Goal: Task Accomplishment & Management: Use online tool/utility

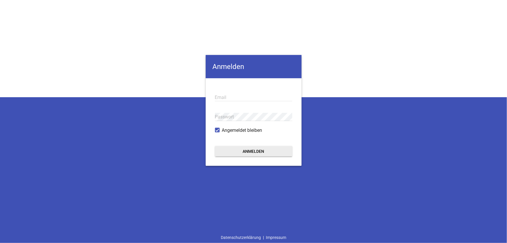
type input "[EMAIL_ADDRESS][DOMAIN_NAME]"
click at [259, 151] on button "Anmelden" at bounding box center [253, 151] width 77 height 10
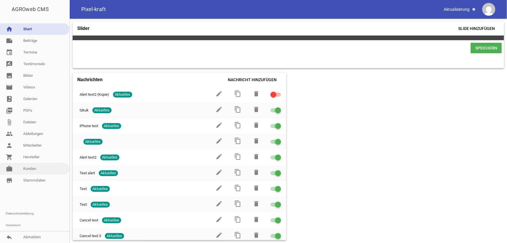
click at [39, 170] on link "work [PERSON_NAME]" at bounding box center [34, 169] width 69 height 12
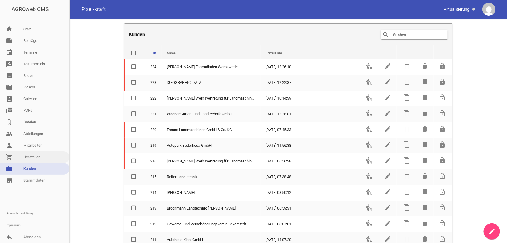
click at [30, 154] on link "shopping_cart Hersteller" at bounding box center [34, 157] width 69 height 12
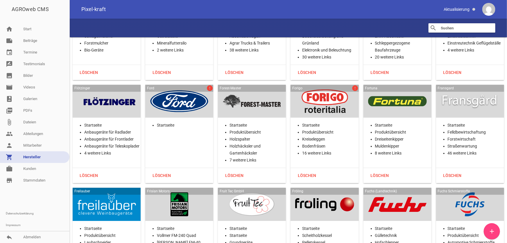
scroll to position [4163, 0]
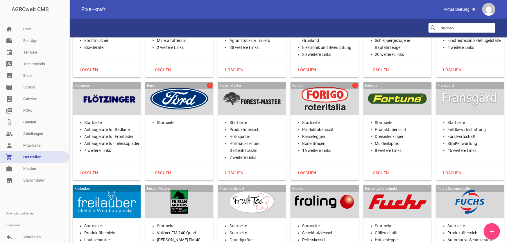
click at [111, 98] on div at bounding box center [106, 99] width 59 height 24
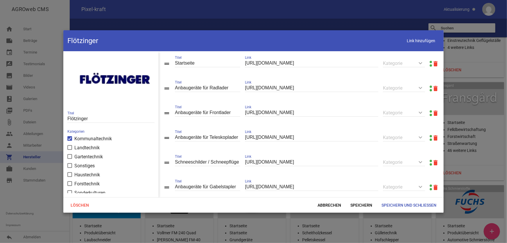
click at [423, 61] on link at bounding box center [431, 62] width 2 height 2
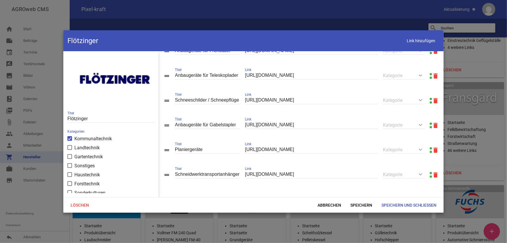
scroll to position [64, 0]
click at [228, 99] on input "Schneeschilder / Schneepflüge und Schiebeschilder" at bounding box center [207, 100] width 65 height 8
click at [340, 194] on span "Abbrechen" at bounding box center [329, 205] width 33 height 10
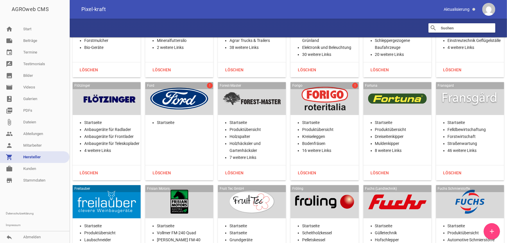
click at [262, 98] on div at bounding box center [252, 99] width 59 height 24
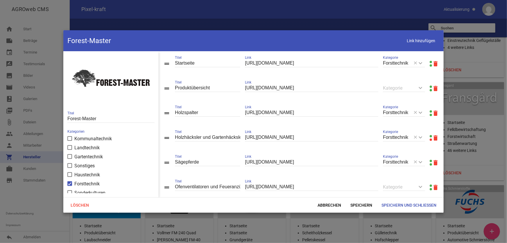
click at [423, 86] on link at bounding box center [431, 86] width 2 height 2
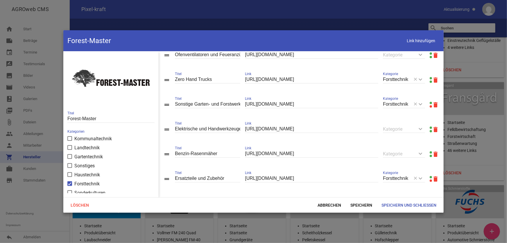
scroll to position [139, 0]
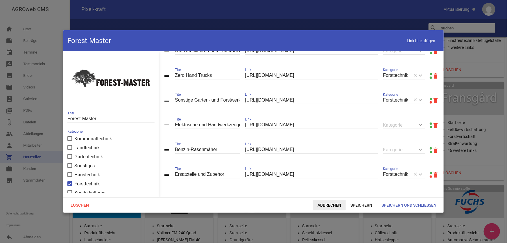
click at [318, 194] on span "Abbrechen" at bounding box center [329, 205] width 33 height 10
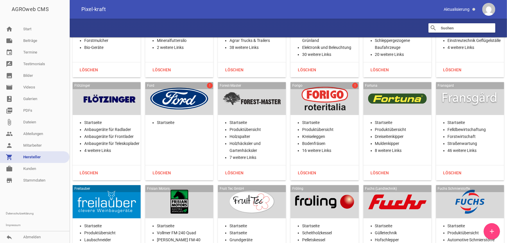
click at [333, 99] on div at bounding box center [324, 99] width 59 height 24
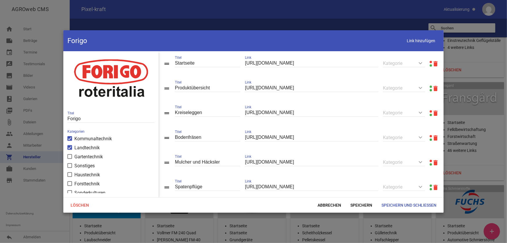
click at [423, 61] on link at bounding box center [431, 62] width 2 height 2
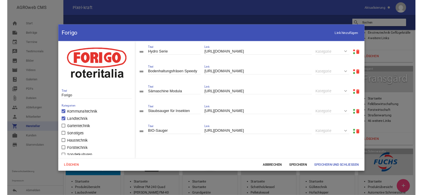
scroll to position [378, 0]
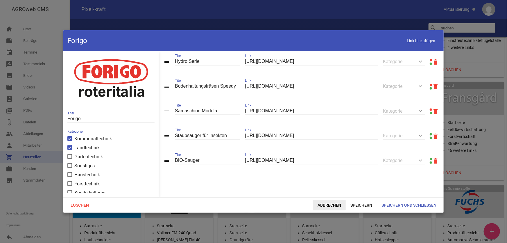
click at [315, 194] on span "Abbrechen" at bounding box center [329, 205] width 33 height 10
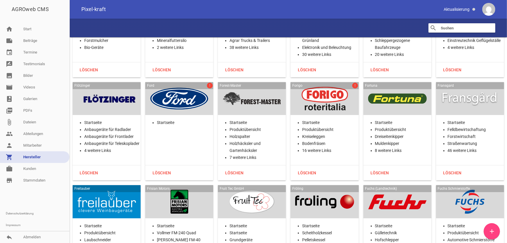
click at [387, 104] on div at bounding box center [397, 99] width 59 height 24
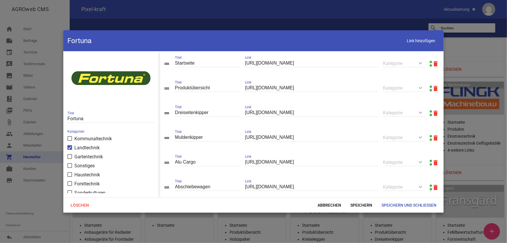
scroll to position [4163, 0]
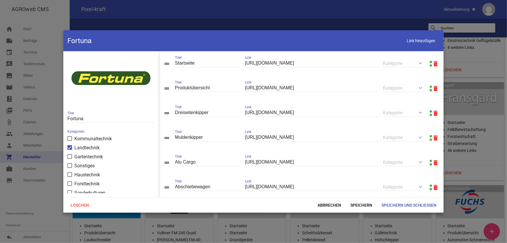
click at [423, 86] on link at bounding box center [431, 86] width 2 height 2
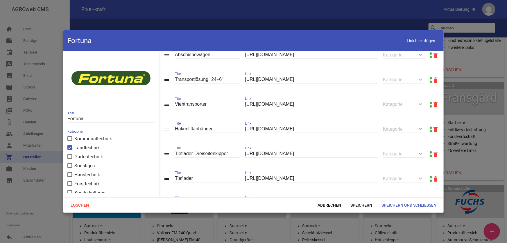
scroll to position [164, 0]
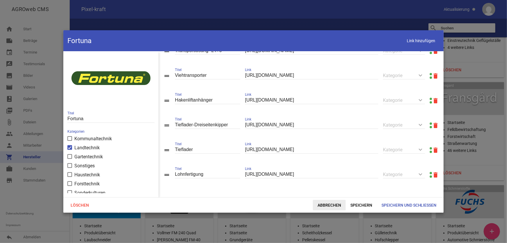
click at [328, 194] on span "Abbrechen" at bounding box center [329, 205] width 33 height 10
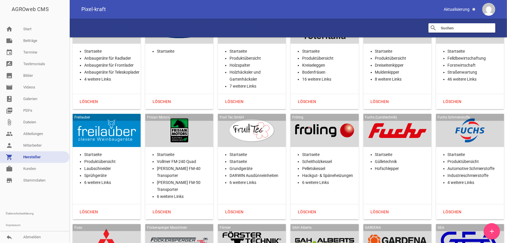
scroll to position [4243, 0]
